Goal: Task Accomplishment & Management: Use online tool/utility

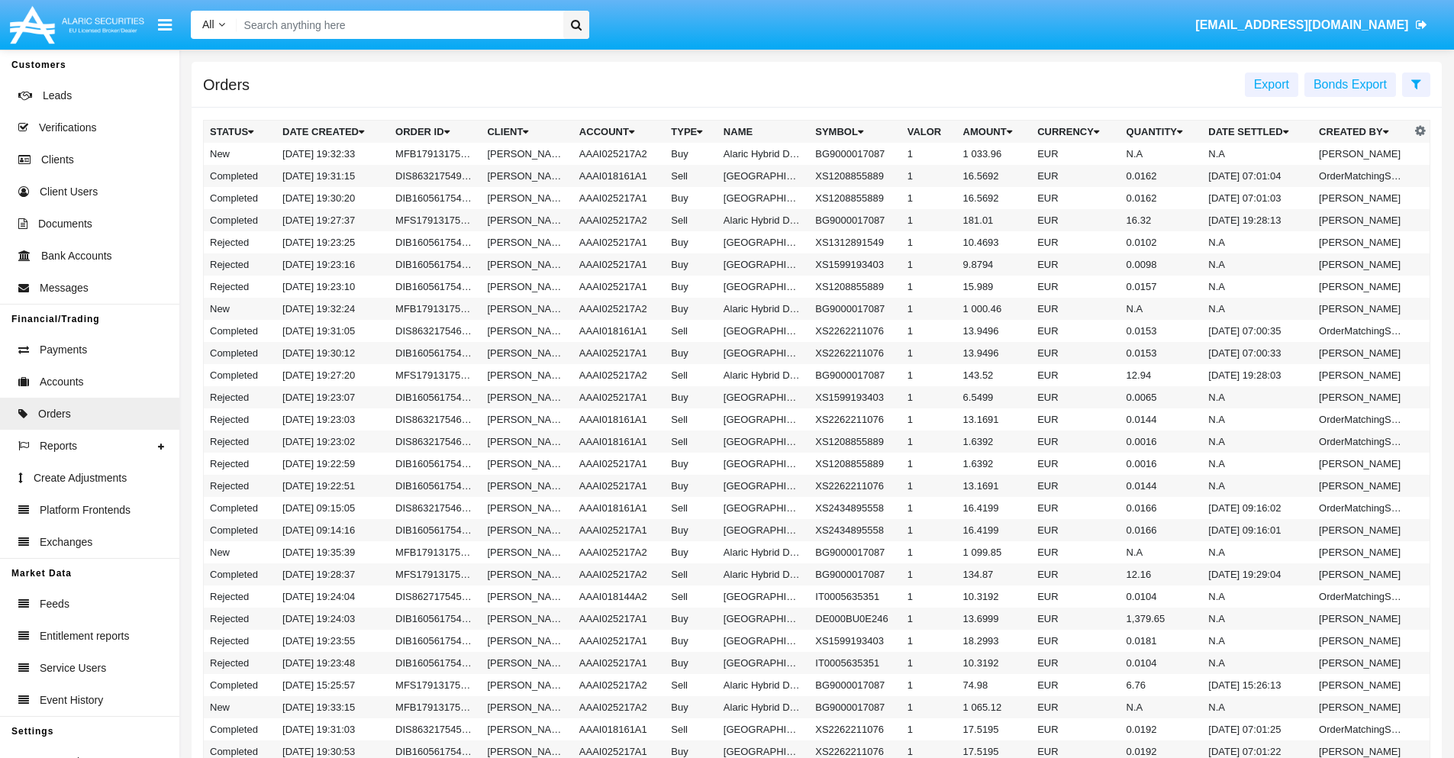
click at [1272, 84] on span "Export" at bounding box center [1271, 84] width 35 height 13
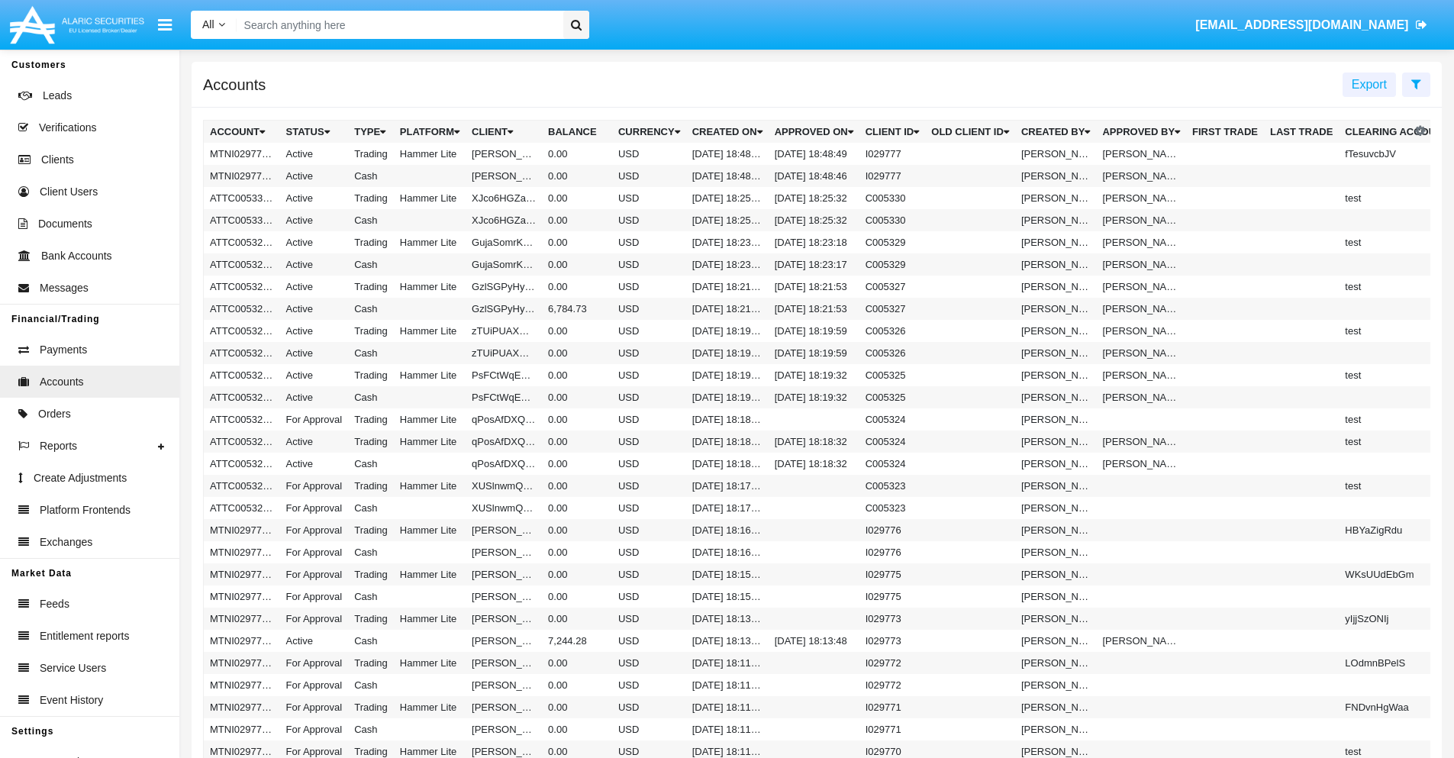
click at [1370, 84] on span "Export" at bounding box center [1369, 84] width 35 height 13
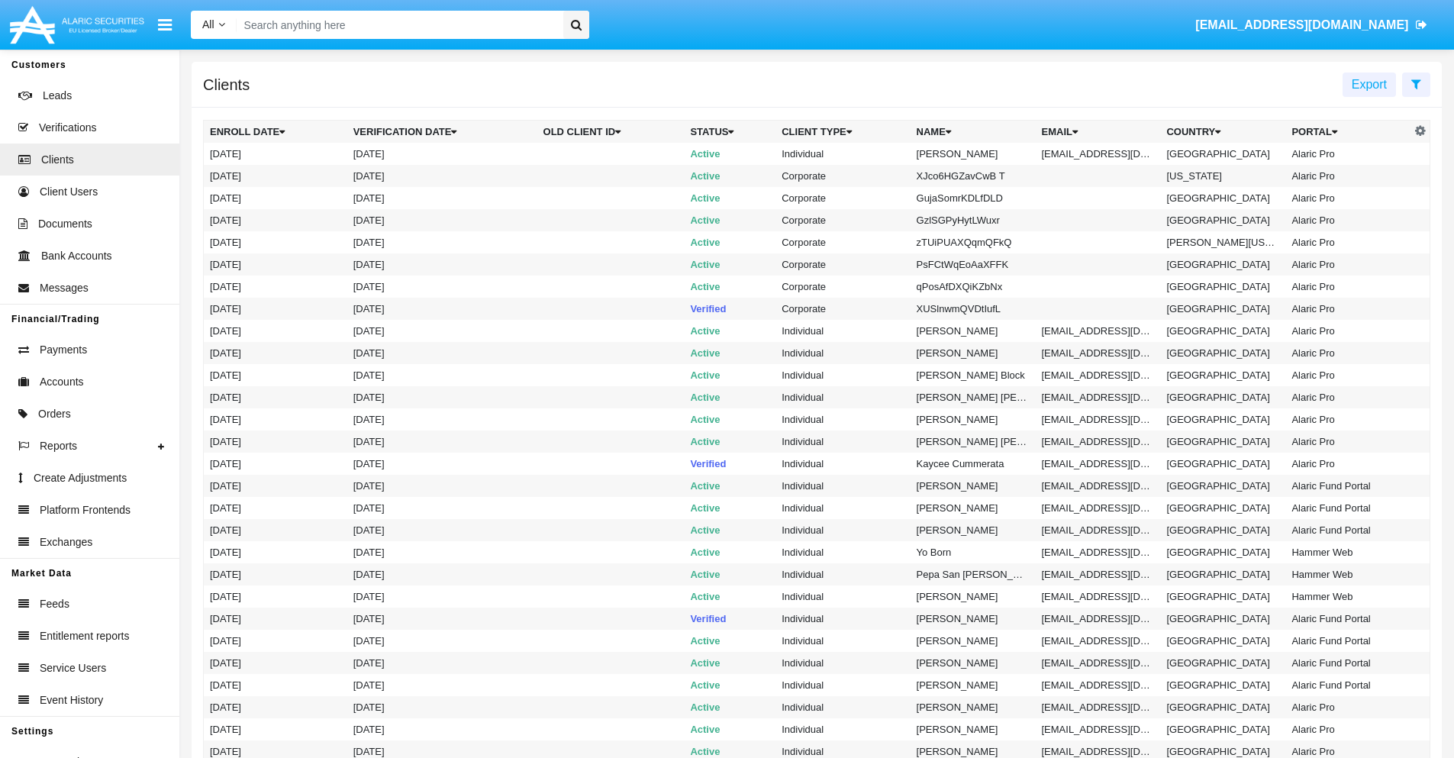
click at [1370, 84] on span "Export" at bounding box center [1369, 84] width 35 height 13
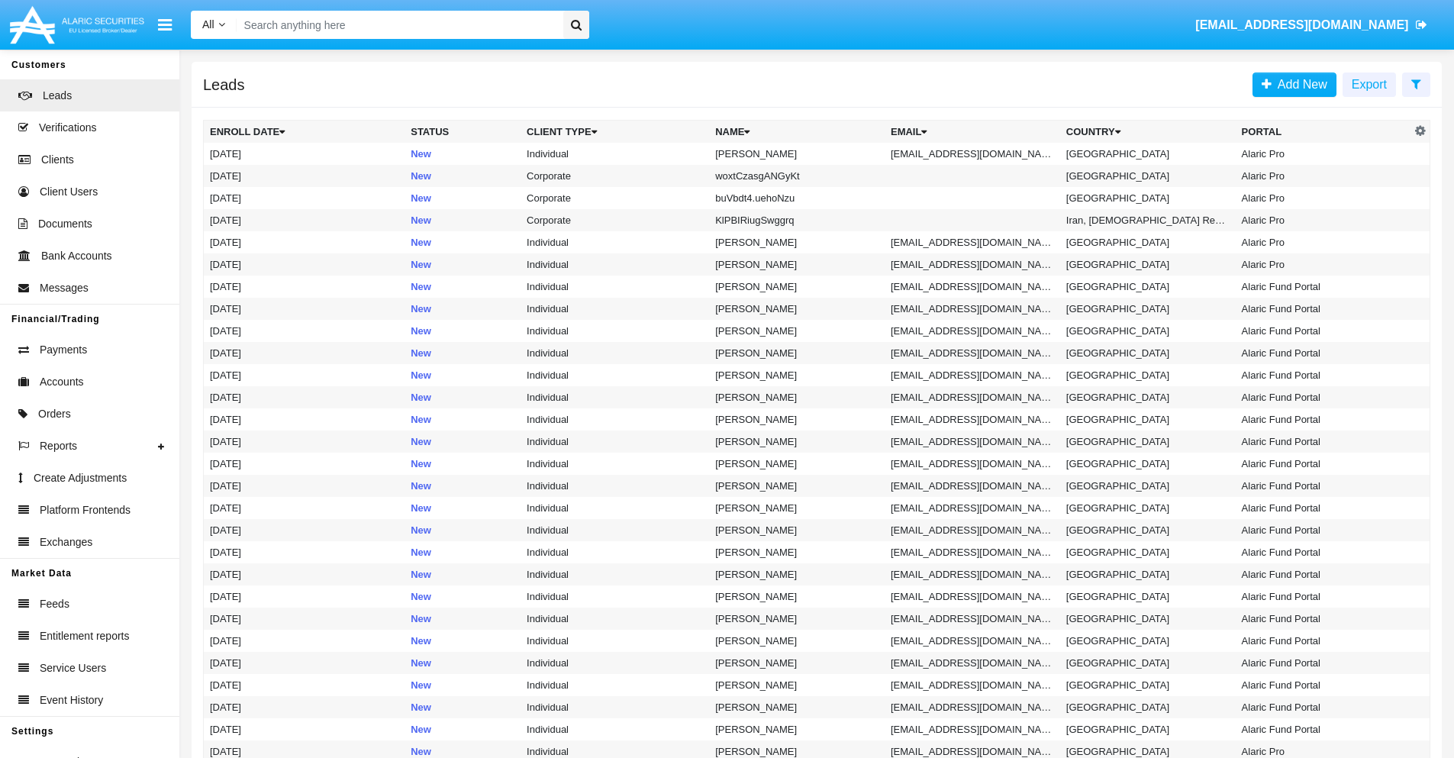
click at [1370, 84] on span "Export" at bounding box center [1369, 84] width 35 height 13
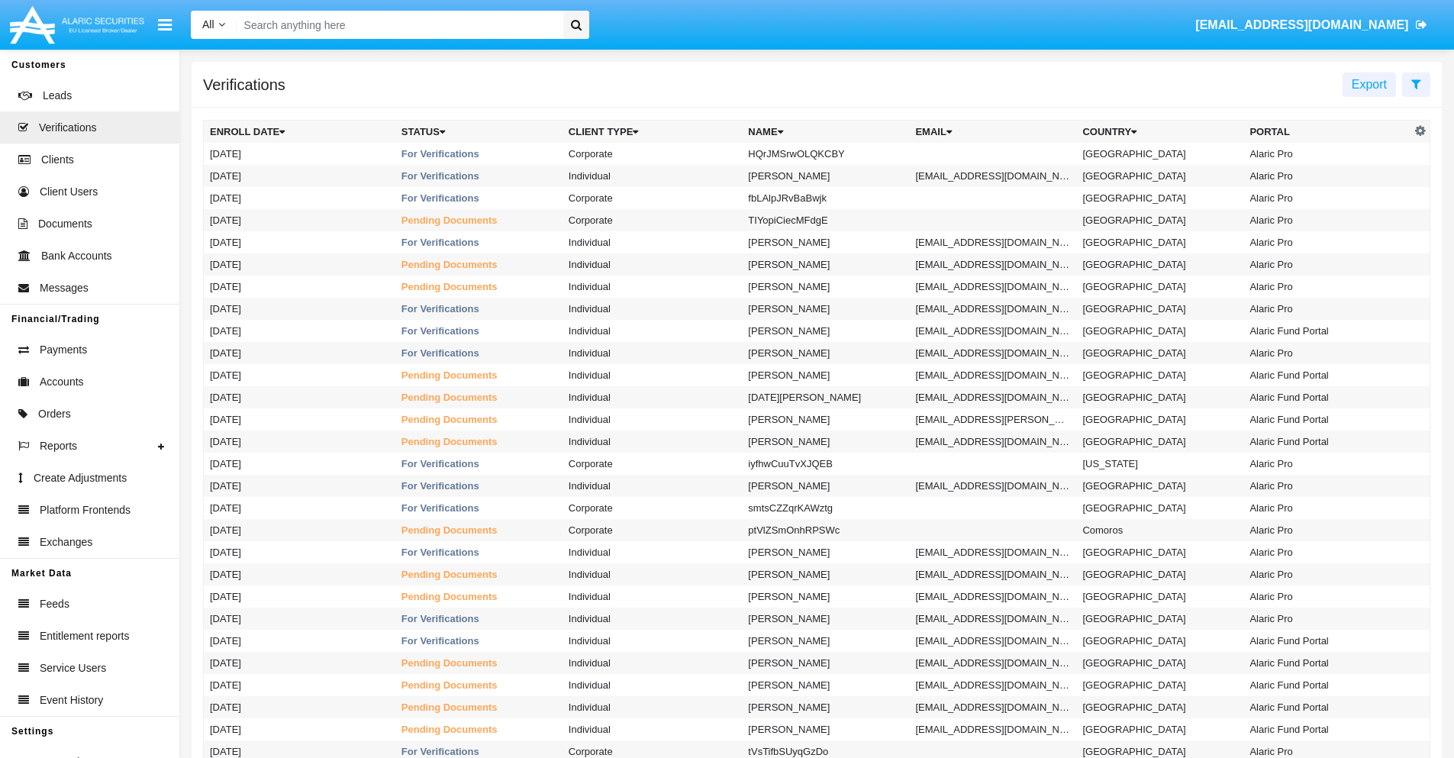
click at [1370, 84] on span "Export" at bounding box center [1369, 84] width 35 height 13
